Goal: Find specific page/section: Find specific page/section

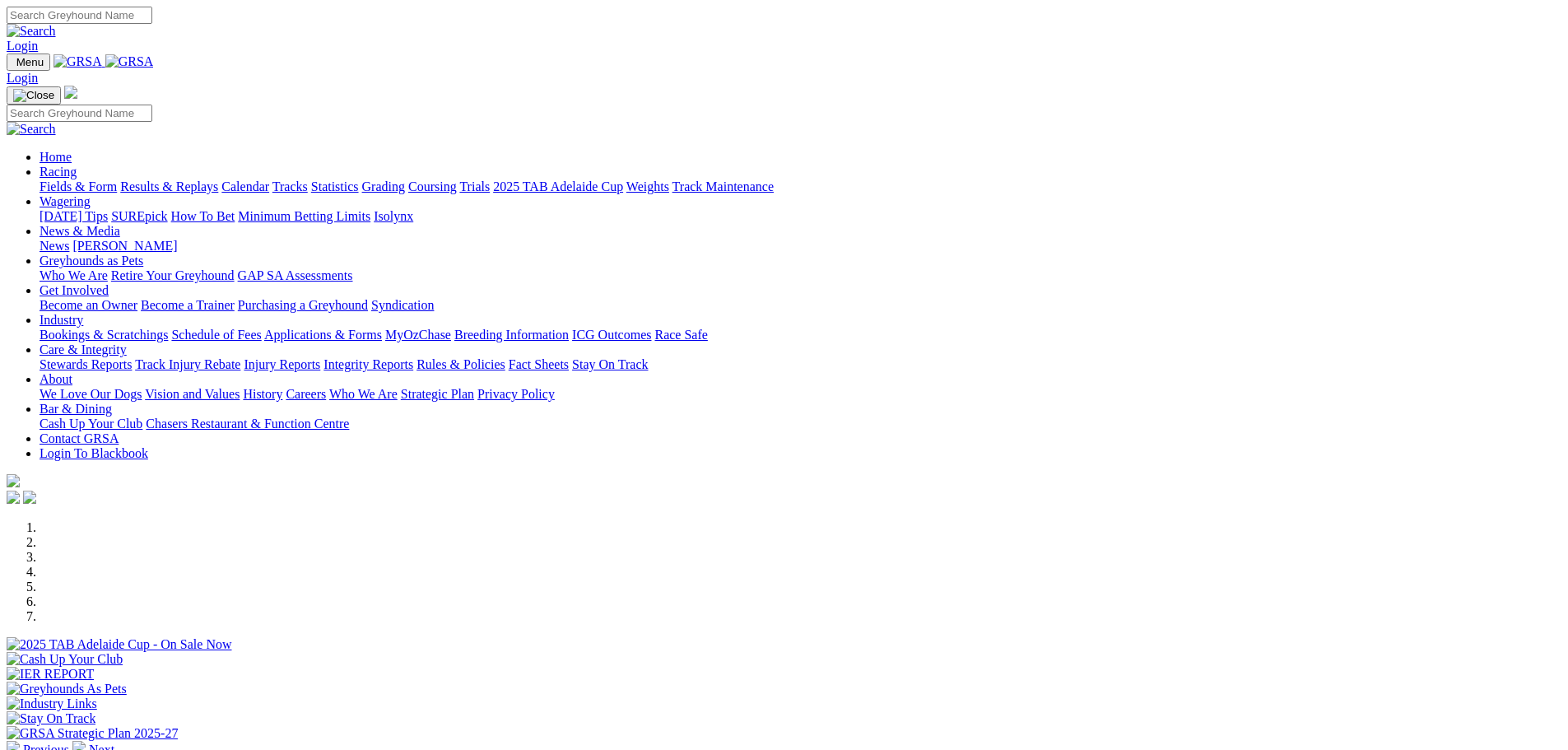
scroll to position [412, 0]
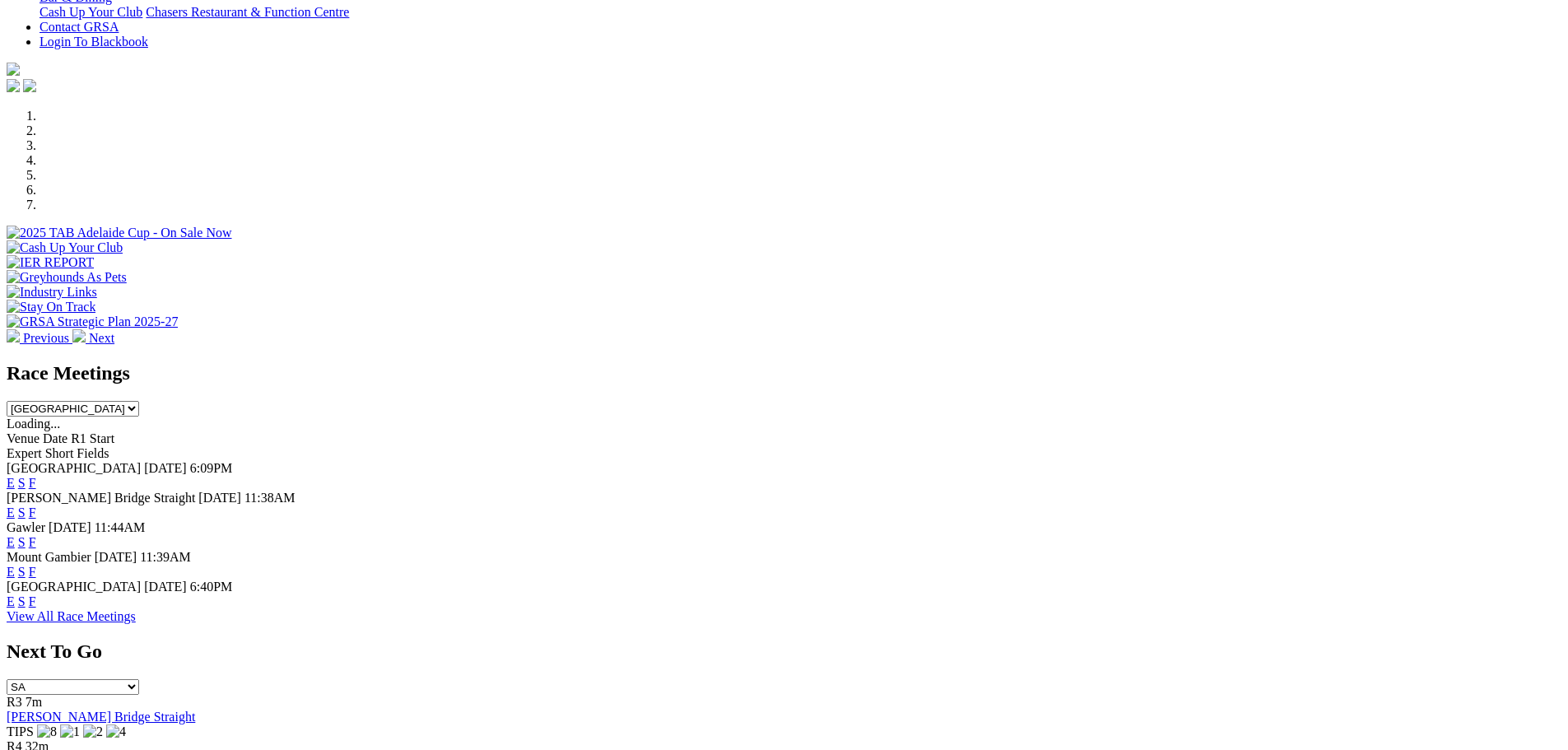
click at [37, 535] on link "F" at bounding box center [32, 542] width 8 height 14
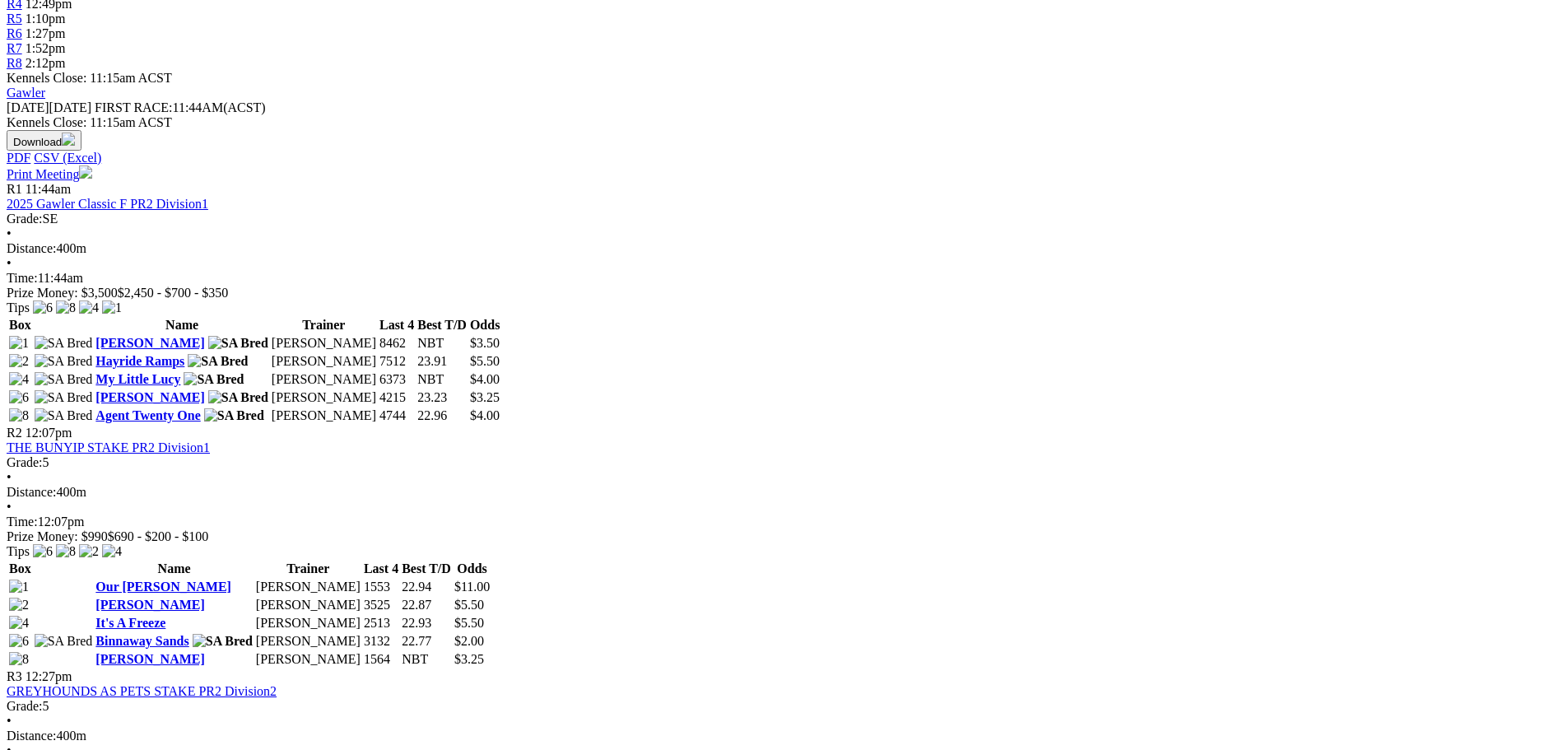
scroll to position [905, 0]
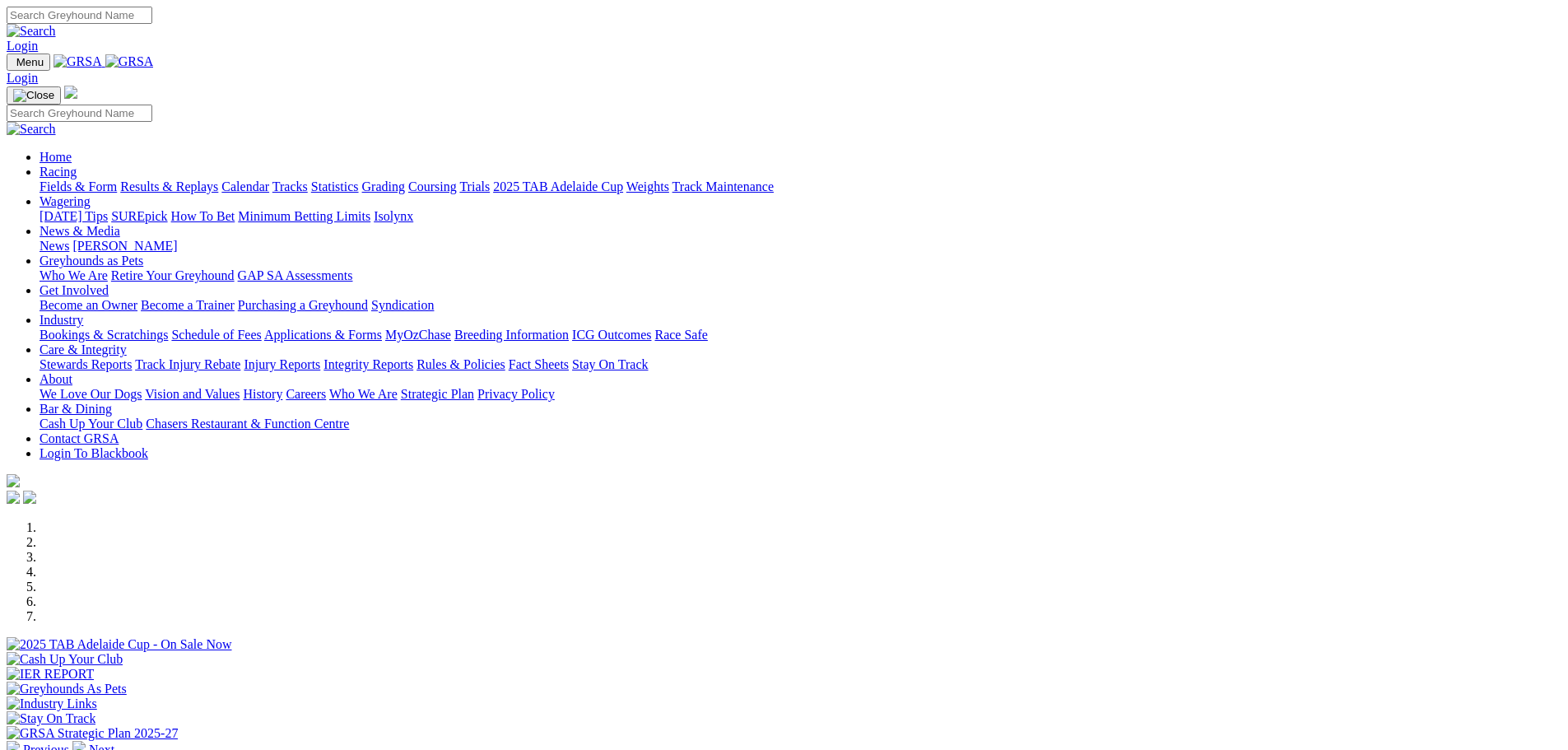
scroll to position [412, 0]
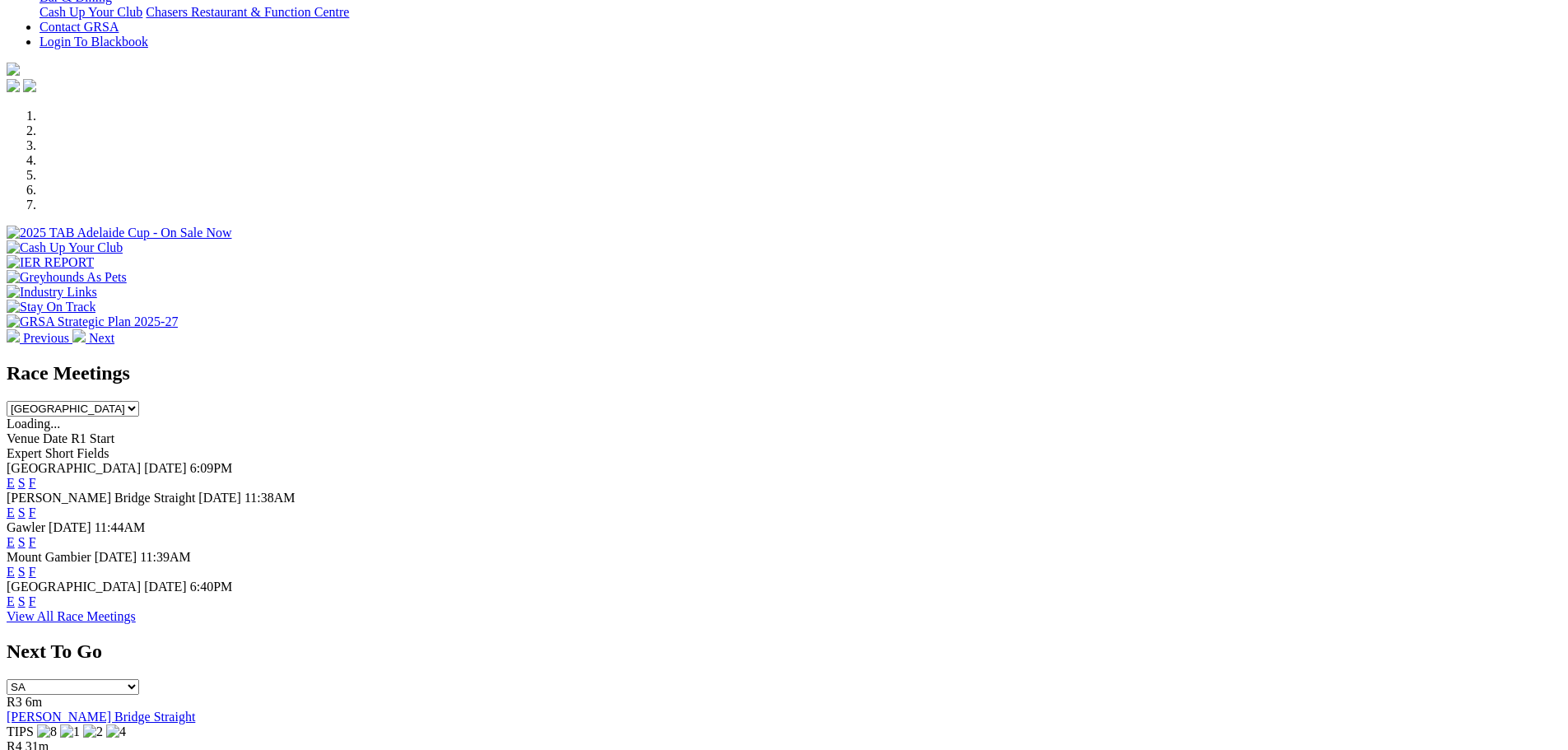
click at [37, 595] on link "F" at bounding box center [32, 601] width 8 height 14
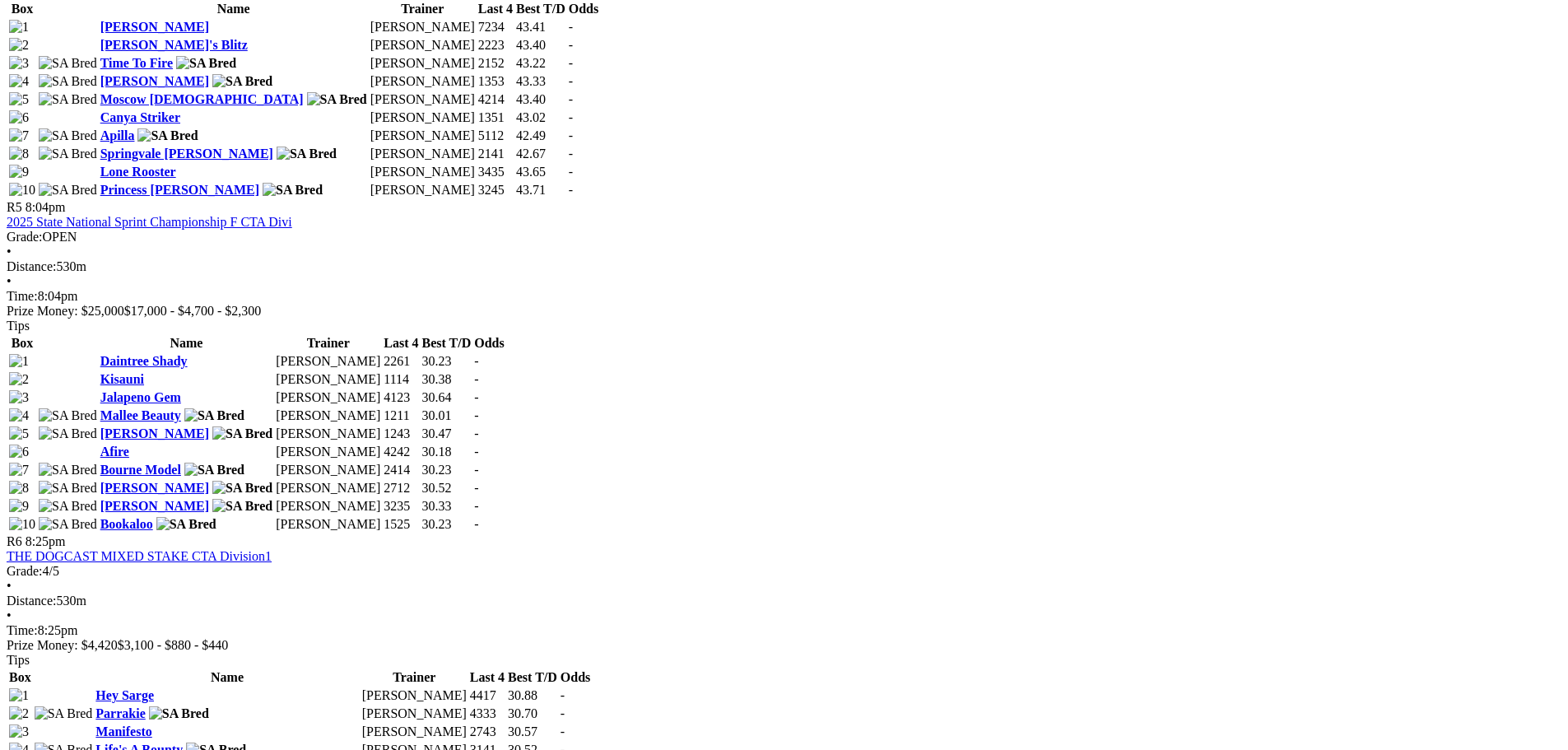
scroll to position [1647, 0]
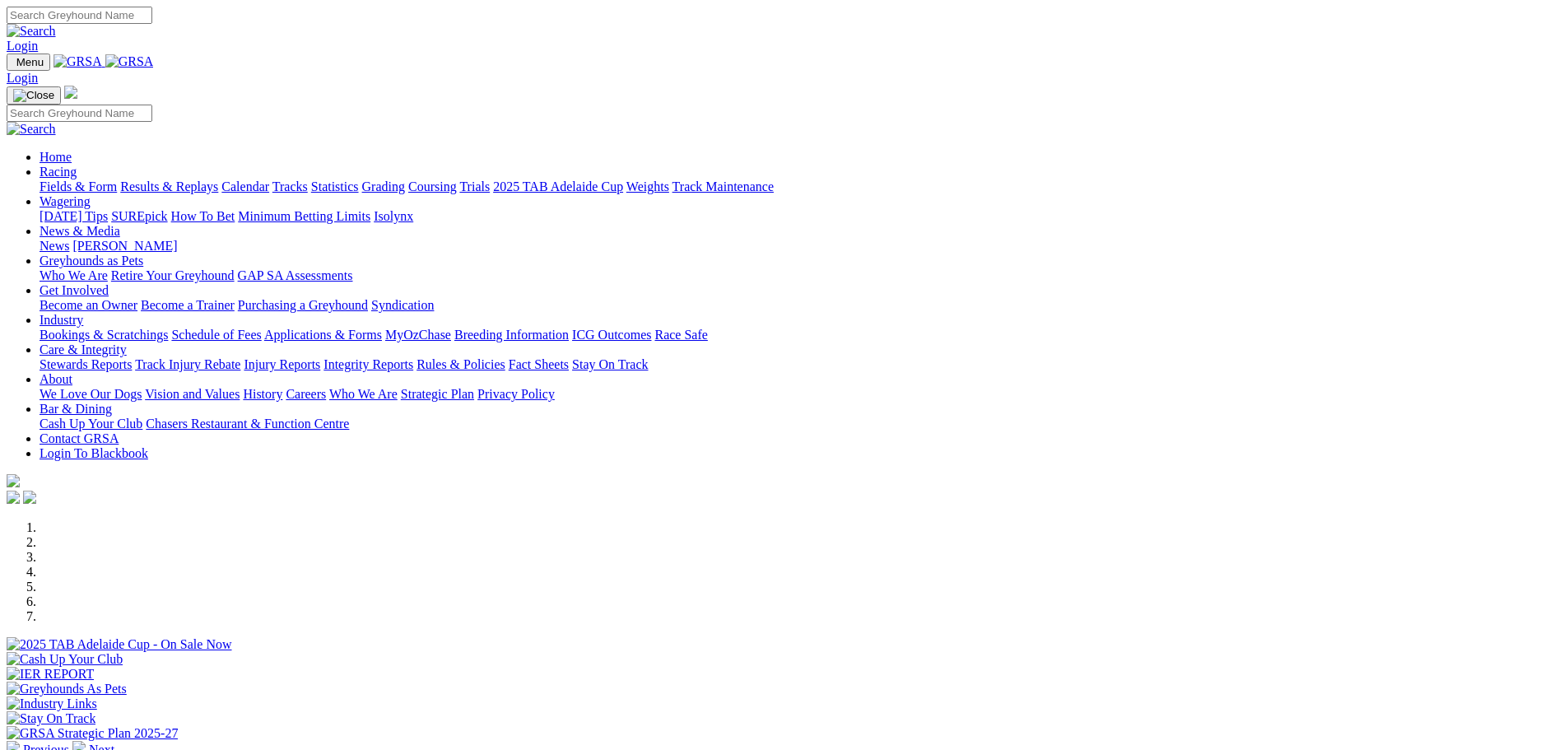
scroll to position [412, 0]
